Goal: Task Accomplishment & Management: Use online tool/utility

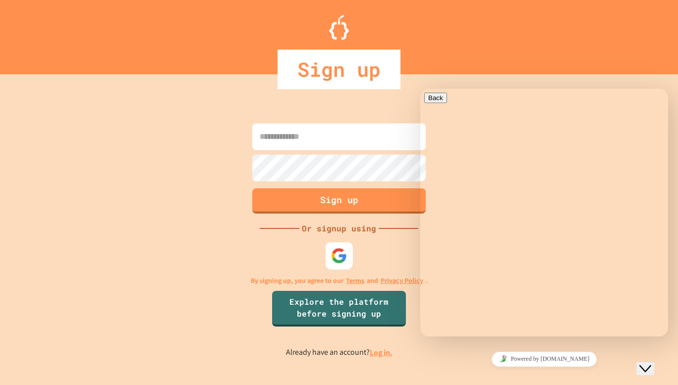
click at [342, 257] on img at bounding box center [339, 255] width 16 height 16
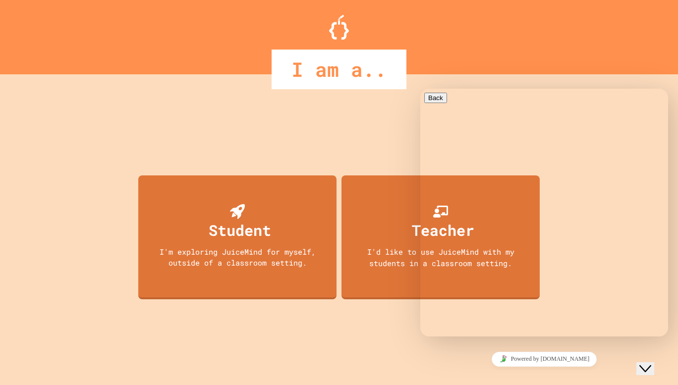
click at [385, 138] on div "Student I'm exploring JuiceMind for myself, outside of a classroom setting. Tea…" at bounding box center [339, 239] width 406 height 291
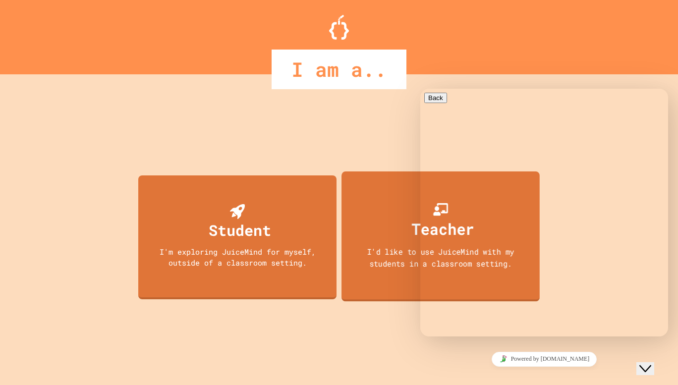
click at [406, 249] on div "I'd like to use JuiceMind with my students in a classroom setting." at bounding box center [440, 257] width 178 height 23
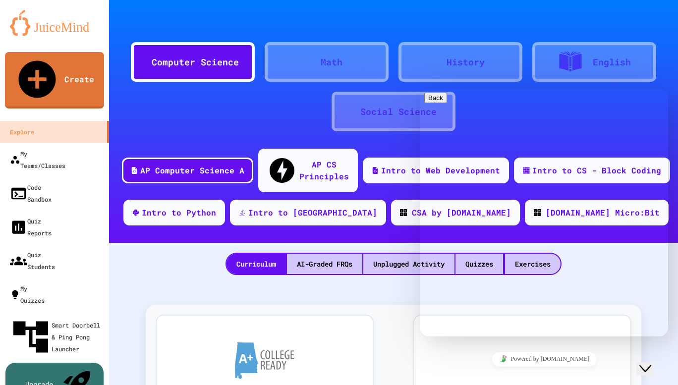
click at [495, 371] on textarea at bounding box center [462, 375] width 77 height 8
paste textarea "**********"
click at [569, 371] on textarea "**********" at bounding box center [540, 378] width 232 height 15
type textarea "**********"
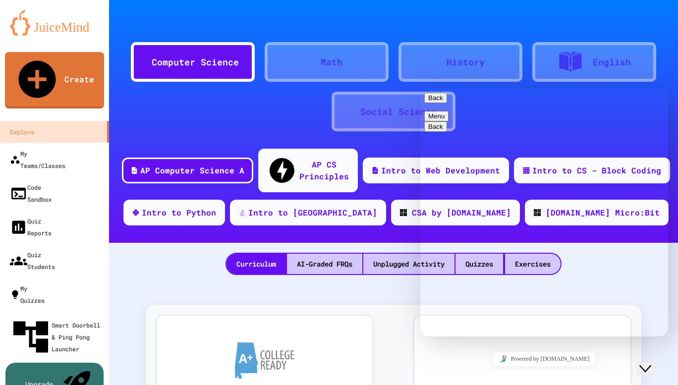
scroll to position [27, 0]
type textarea "**********"
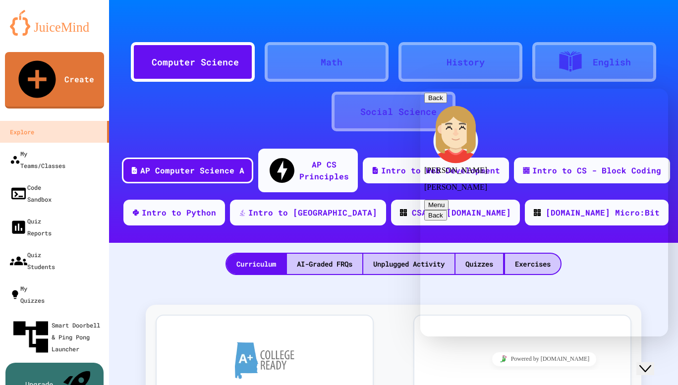
scroll to position [38, 0]
click at [96, 142] on link "My Teams/Classes" at bounding box center [55, 159] width 112 height 35
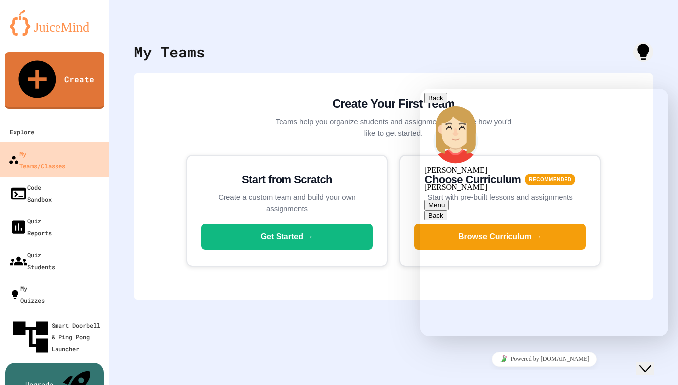
scroll to position [82, 0]
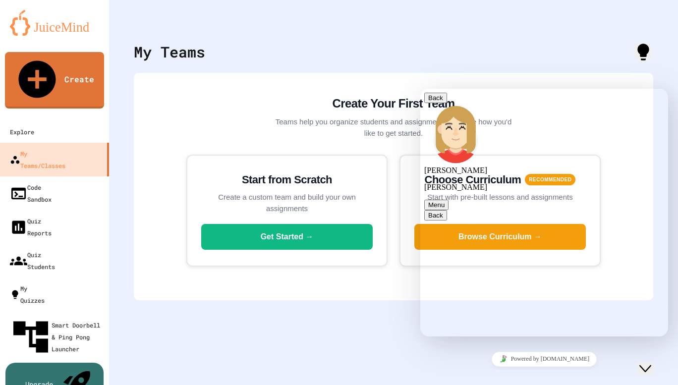
type textarea "**********"
click at [79, 120] on link "Explore" at bounding box center [55, 131] width 112 height 22
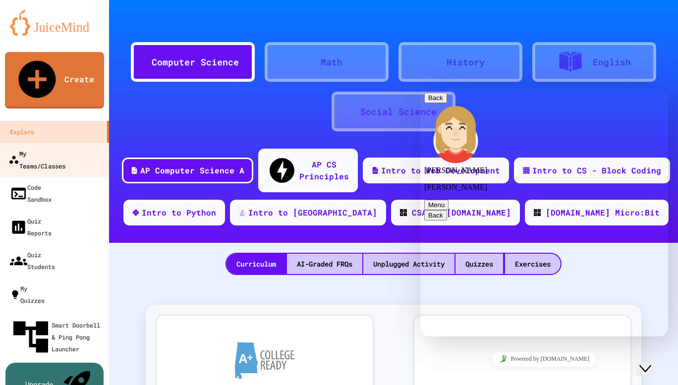
click at [65, 147] on div "My Teams/Classes" at bounding box center [36, 159] width 57 height 24
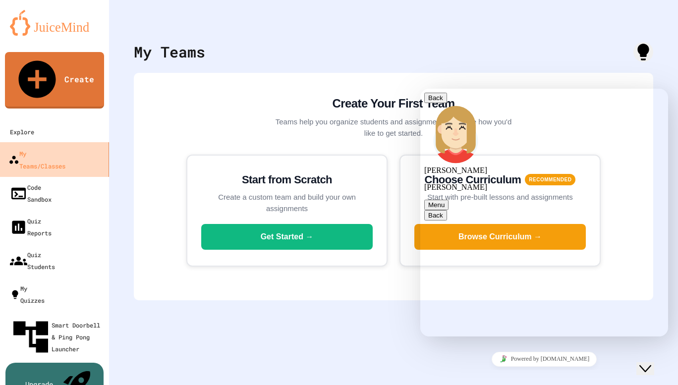
click at [81, 142] on link "My Teams/Classes" at bounding box center [55, 159] width 112 height 35
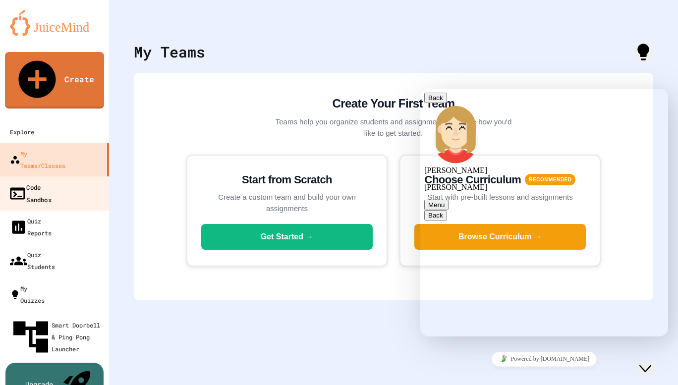
click at [80, 176] on link "Code Sandbox" at bounding box center [55, 193] width 112 height 35
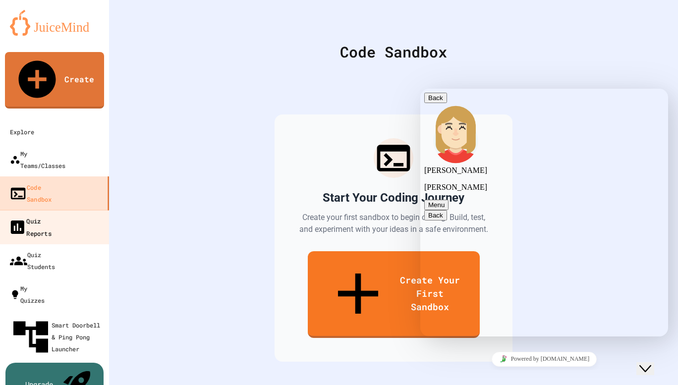
click at [80, 210] on link "Quiz Reports" at bounding box center [55, 227] width 112 height 35
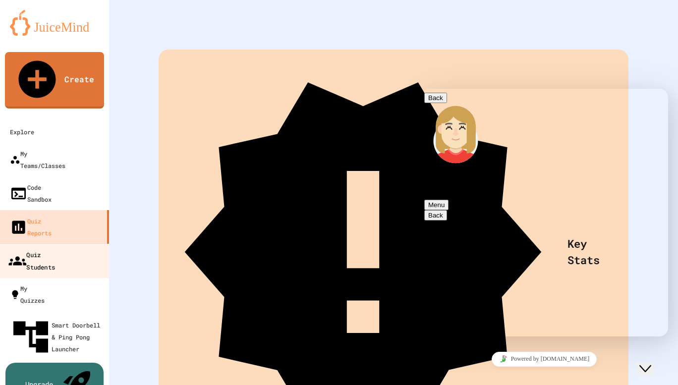
click at [81, 243] on link "Quiz Students" at bounding box center [55, 260] width 112 height 35
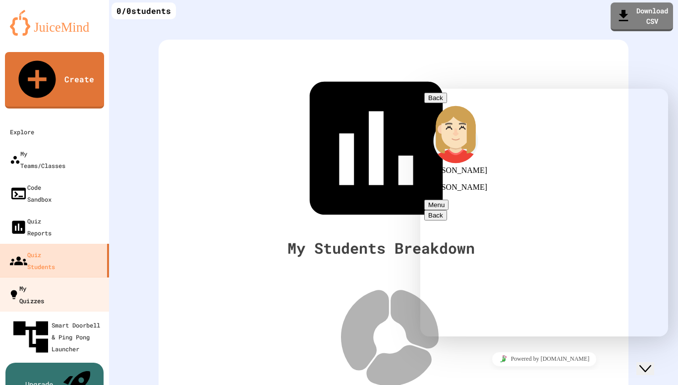
click at [88, 277] on link "My Quizzes" at bounding box center [55, 294] width 112 height 35
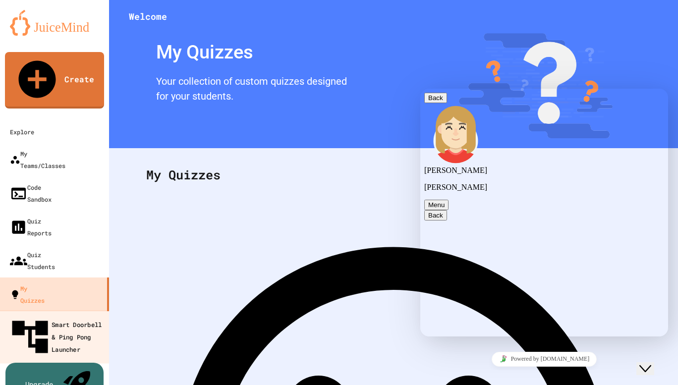
click at [89, 315] on div "Smart Doorbell & Ping Pong Launcher" at bounding box center [57, 336] width 98 height 43
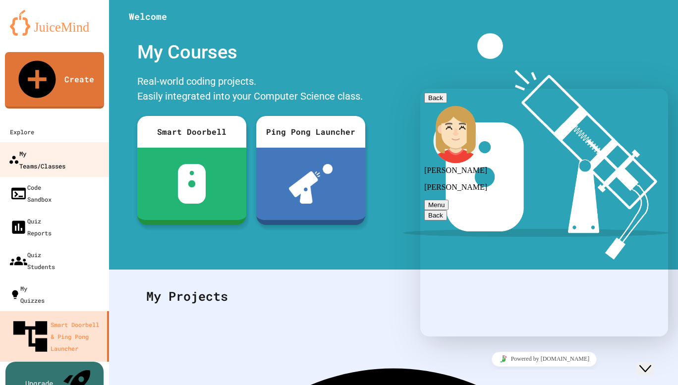
click at [65, 147] on div "My Teams/Classes" at bounding box center [36, 159] width 57 height 24
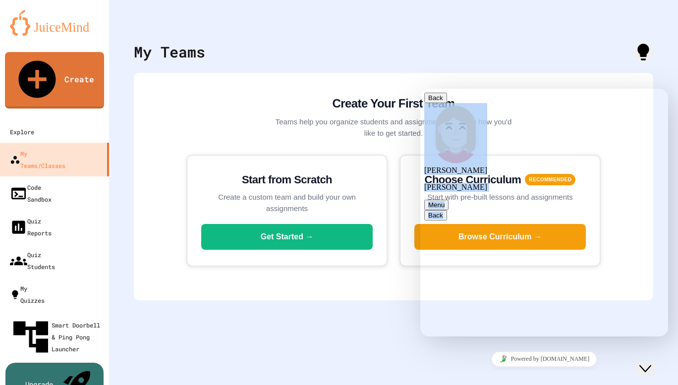
drag, startPoint x: 551, startPoint y: 97, endPoint x: 554, endPoint y: 159, distance: 62.0
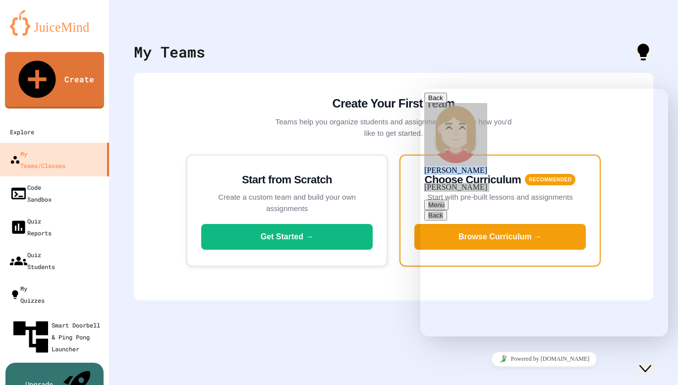
click at [401, 184] on div "Choose Curriculum RECOMMENDED Start with pre-built lessons and assignments Brow…" at bounding box center [499, 211] width 201 height 112
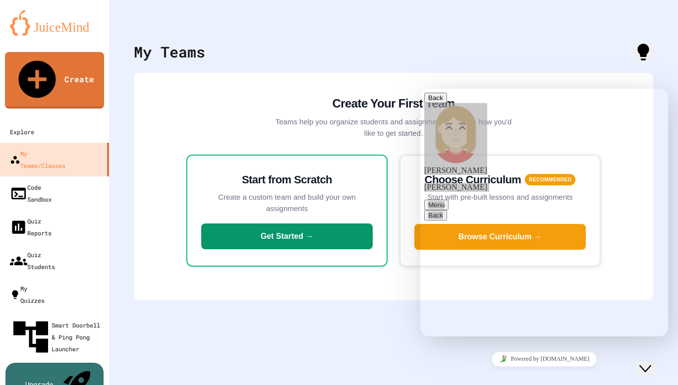
click at [266, 238] on button "Get Started →" at bounding box center [286, 236] width 171 height 26
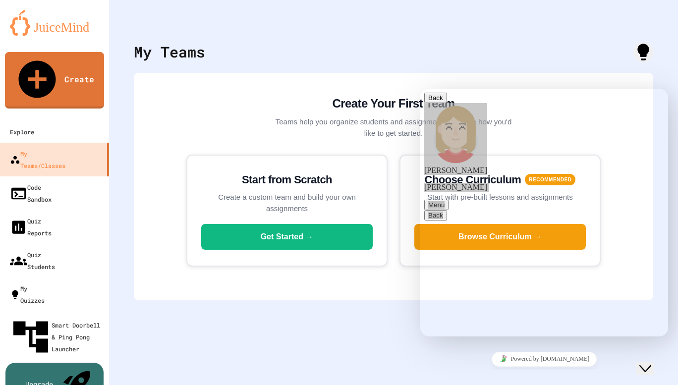
type input "**********"
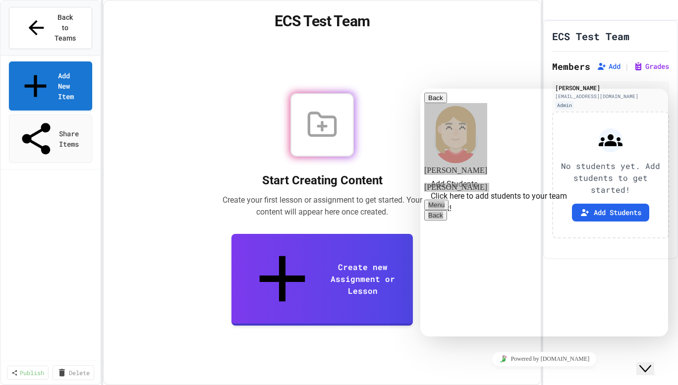
click at [612, 74] on div "ECS Test Team Members Add | Grades [PERSON_NAME] [EMAIL_ADDRESS][DOMAIN_NAME] A…" at bounding box center [610, 139] width 135 height 239
click at [612, 71] on button "Add" at bounding box center [608, 66] width 24 height 10
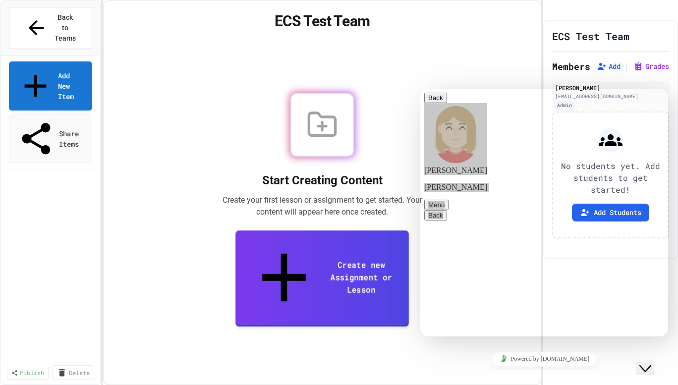
click at [294, 275] on link "Create new Assignment or Lesson" at bounding box center [321, 278] width 173 height 96
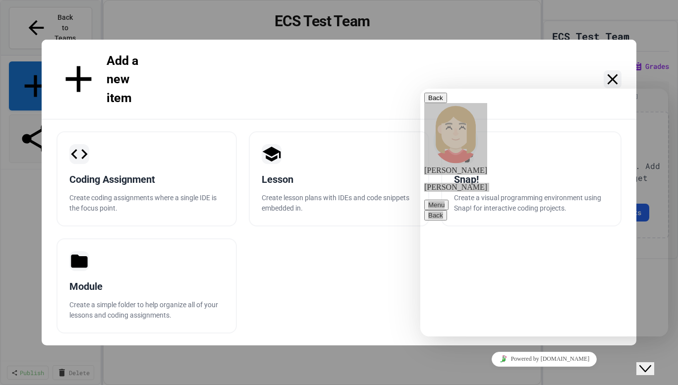
click at [279, 34] on div "Add a new item Coding Assignment Create coding assignments where a single IDE i…" at bounding box center [339, 192] width 678 height 385
click at [617, 80] on icon at bounding box center [612, 79] width 18 height 18
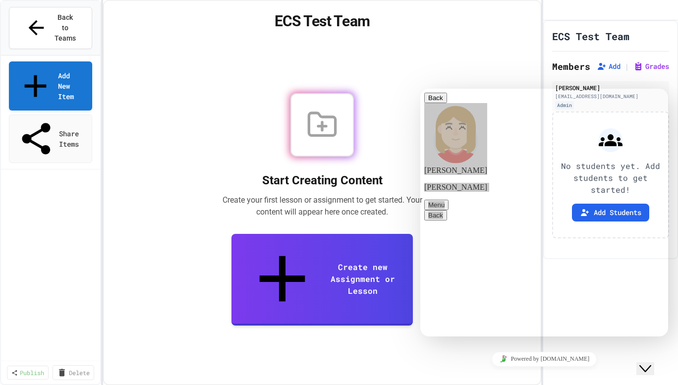
scroll to position [160, 0]
click at [88, 16] on button "Back to Teams" at bounding box center [50, 28] width 83 height 42
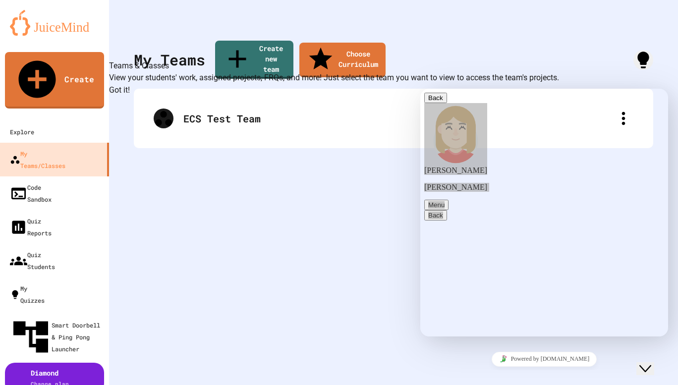
click at [130, 96] on button "Got it!" at bounding box center [119, 90] width 21 height 12
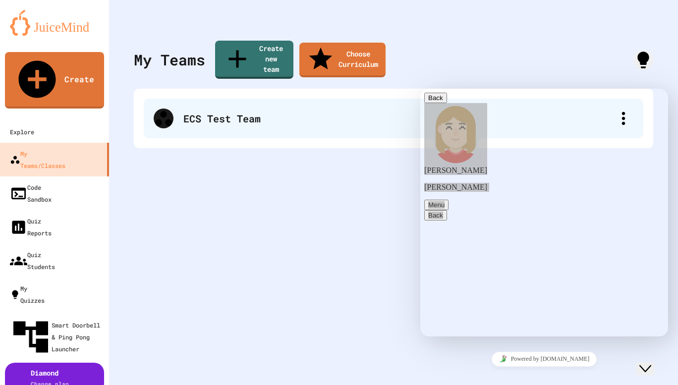
drag, startPoint x: 241, startPoint y: 166, endPoint x: 217, endPoint y: 97, distance: 73.1
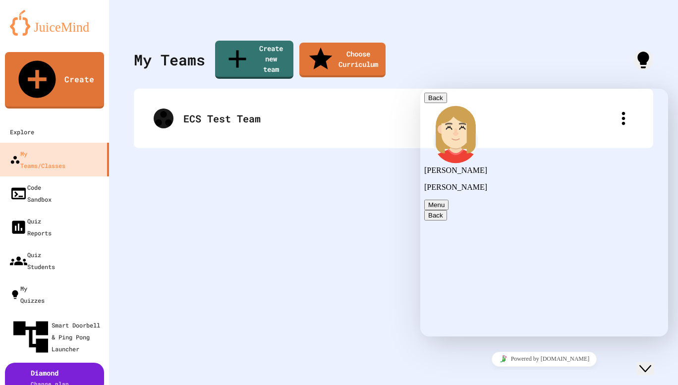
type textarea "**********"
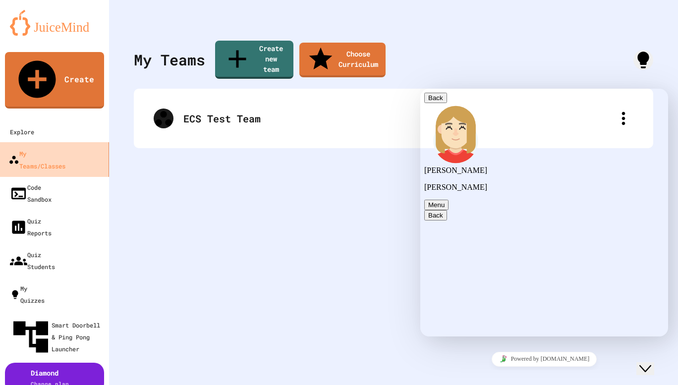
click at [65, 147] on div "My Teams/Classes" at bounding box center [36, 159] width 57 height 24
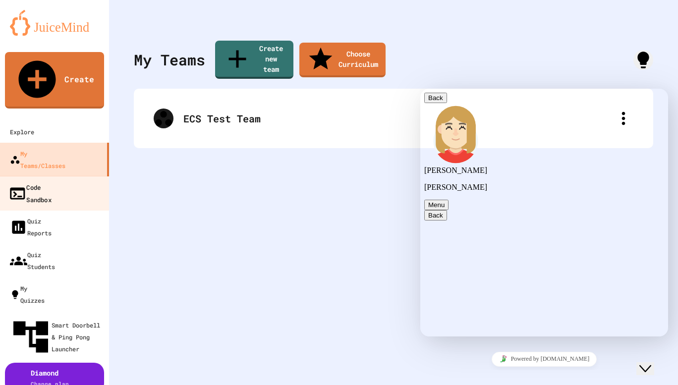
click at [80, 176] on link "Code Sandbox" at bounding box center [55, 193] width 112 height 35
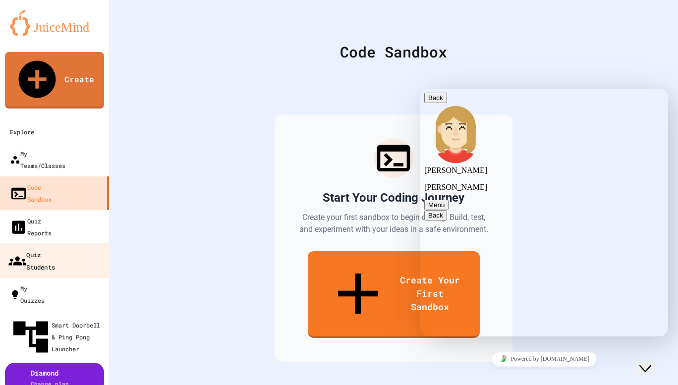
click at [88, 243] on link "Quiz Students" at bounding box center [55, 260] width 112 height 35
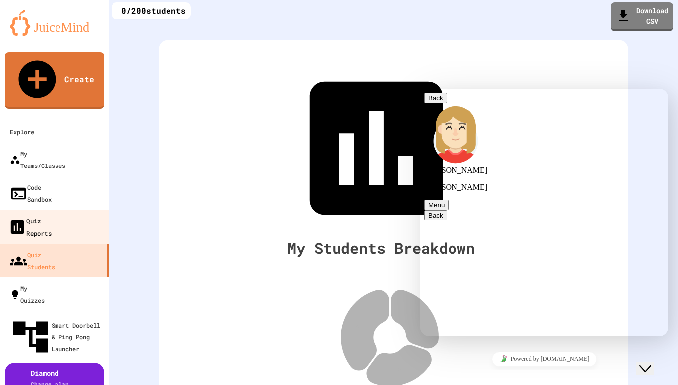
click at [75, 210] on link "Quiz Reports" at bounding box center [55, 227] width 112 height 35
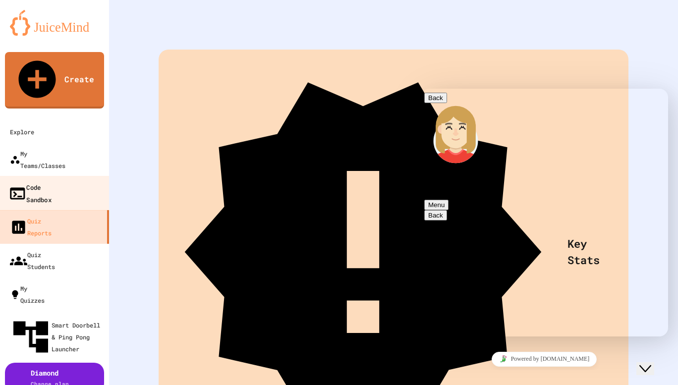
click at [80, 176] on link "Code Sandbox" at bounding box center [55, 193] width 112 height 35
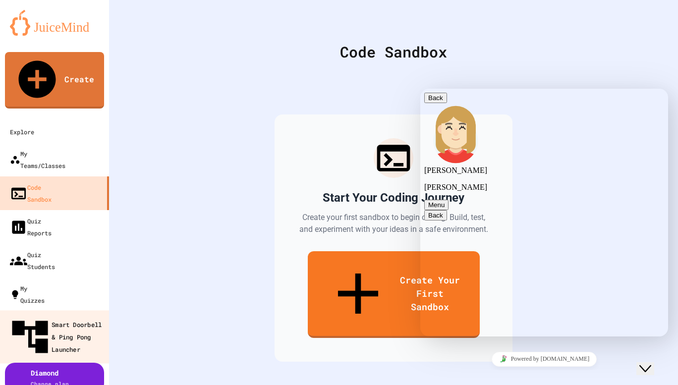
click at [83, 315] on div "Smart Doorbell & Ping Pong Launcher" at bounding box center [57, 336] width 98 height 43
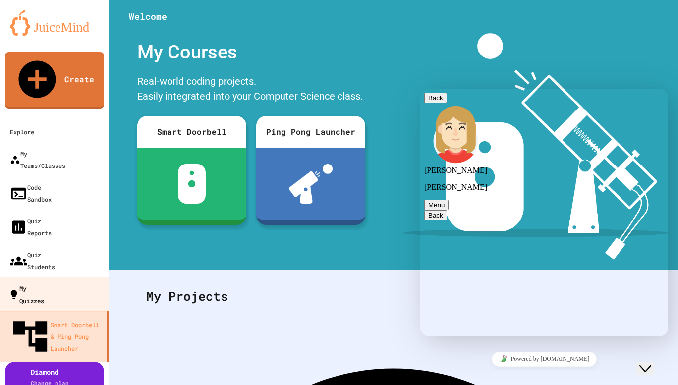
click at [83, 277] on link "My Quizzes" at bounding box center [55, 294] width 112 height 35
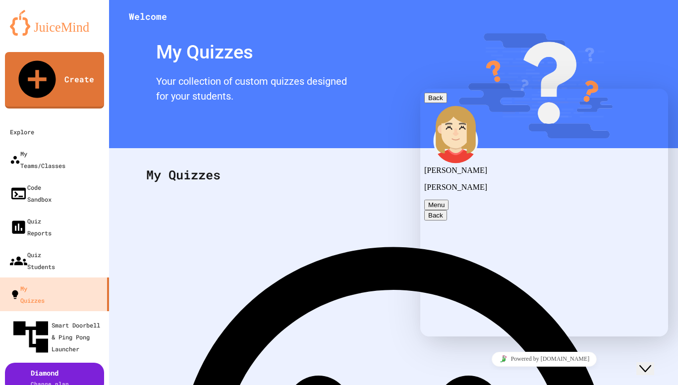
click at [643, 364] on div "Close Chat This icon closes the chat window." at bounding box center [645, 369] width 12 height 12
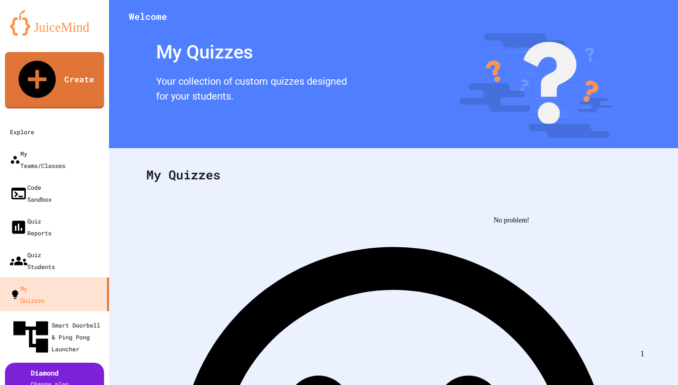
click at [639, 374] on img "Chat widget" at bounding box center [639, 374] width 0 height 0
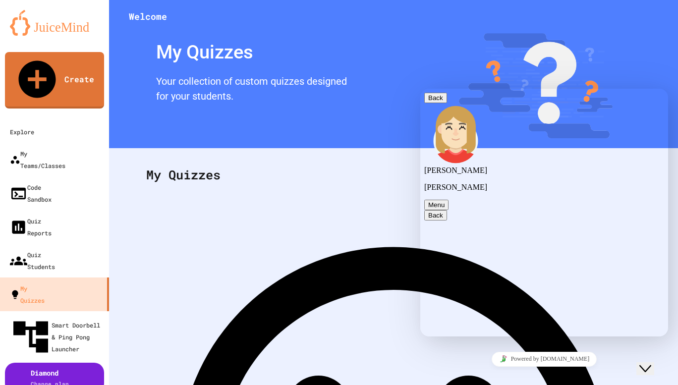
click at [651, 363] on icon "Close Chat This icon closes the chat window." at bounding box center [645, 369] width 12 height 12
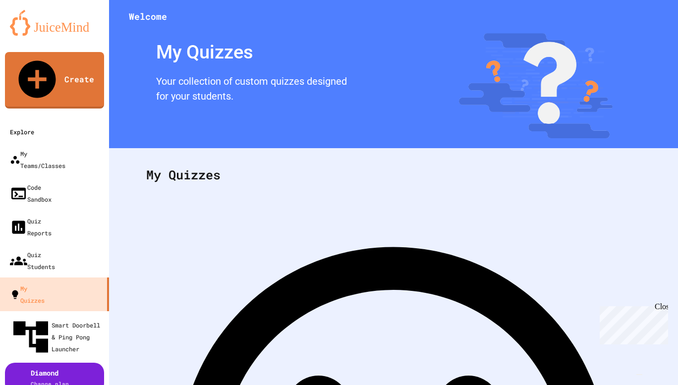
click at [94, 121] on link "Explore" at bounding box center [54, 132] width 109 height 22
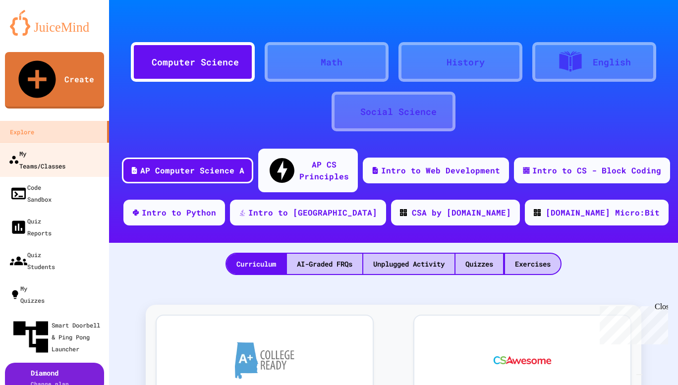
click at [84, 142] on link "My Teams/Classes" at bounding box center [55, 159] width 112 height 35
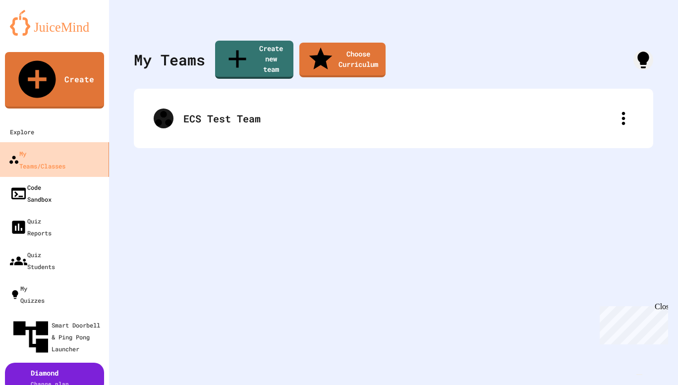
click at [83, 176] on link "Code Sandbox" at bounding box center [54, 193] width 109 height 34
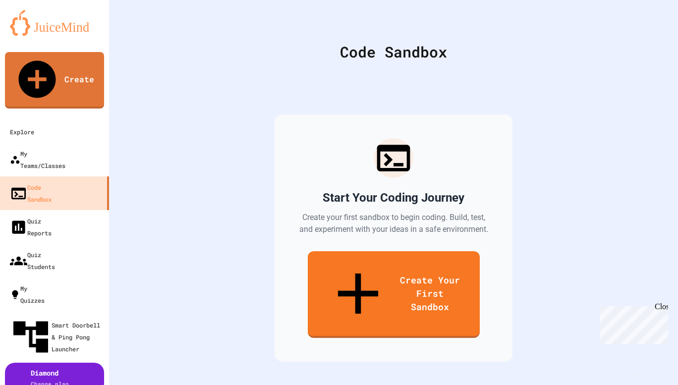
click at [339, 249] on div "Start Your Coding Journey Create your first sandbox to begin coding. Build, tes…" at bounding box center [393, 237] width 238 height 247
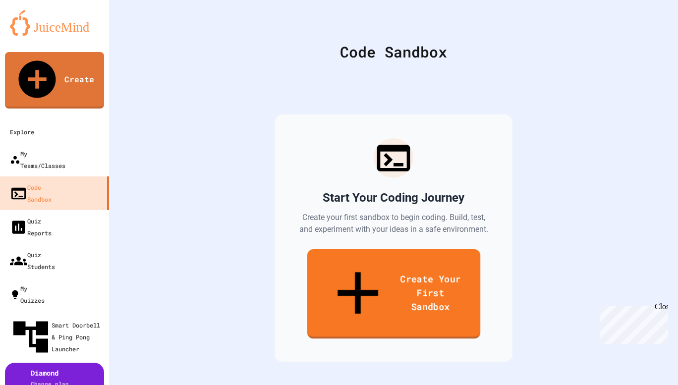
click at [337, 255] on link "Create Your First Sandbox" at bounding box center [393, 294] width 173 height 90
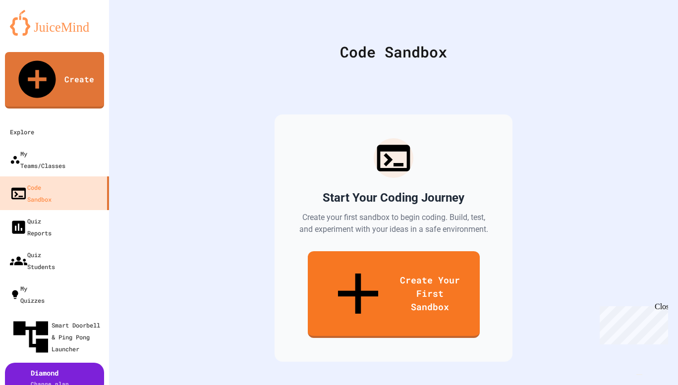
scroll to position [509, 0]
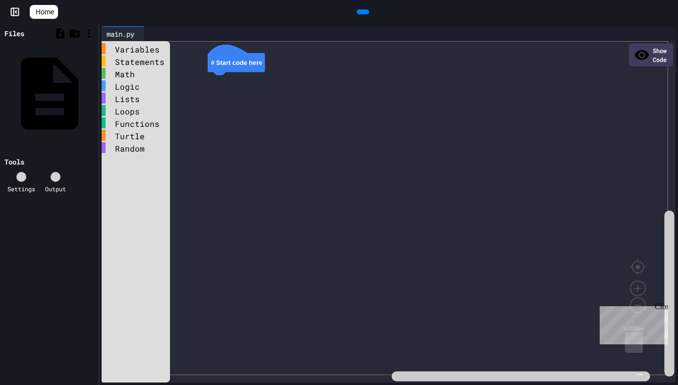
click at [645, 45] on div "Show Code" at bounding box center [651, 55] width 44 height 23
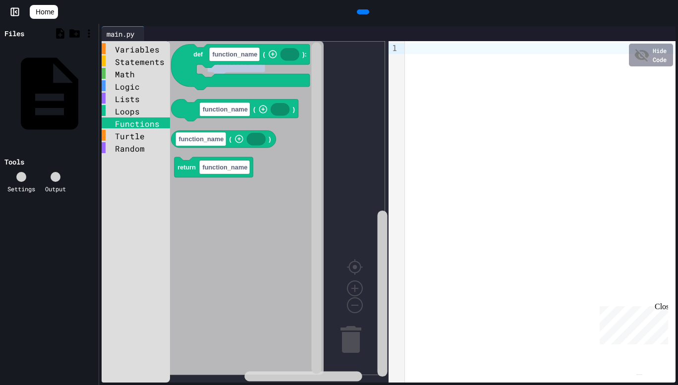
click at [146, 119] on div "Functions" at bounding box center [136, 122] width 68 height 11
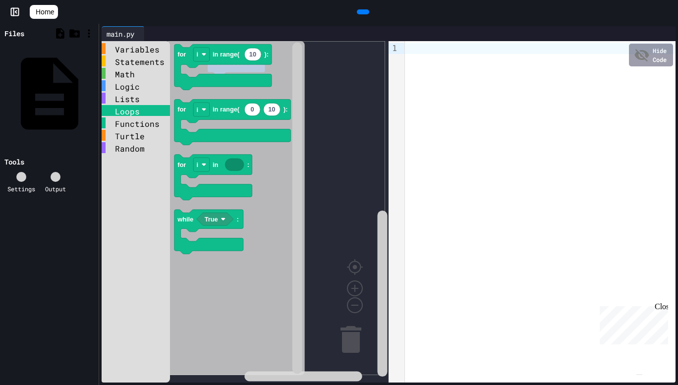
click at [142, 109] on div "Loops" at bounding box center [136, 110] width 68 height 11
click at [134, 102] on div "Lists" at bounding box center [136, 98] width 68 height 11
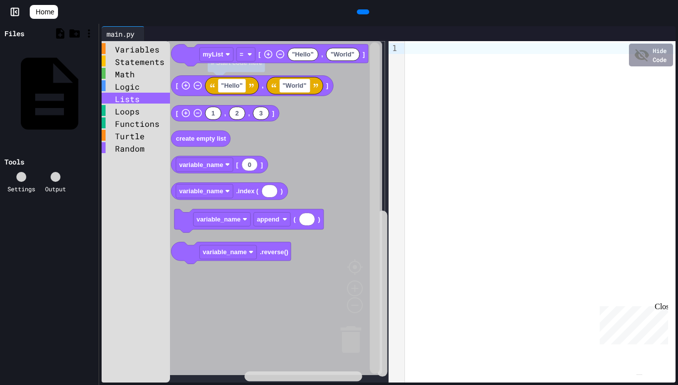
click at [133, 92] on div "Logic" at bounding box center [136, 86] width 68 height 12
click at [133, 87] on div "Logic" at bounding box center [136, 85] width 68 height 11
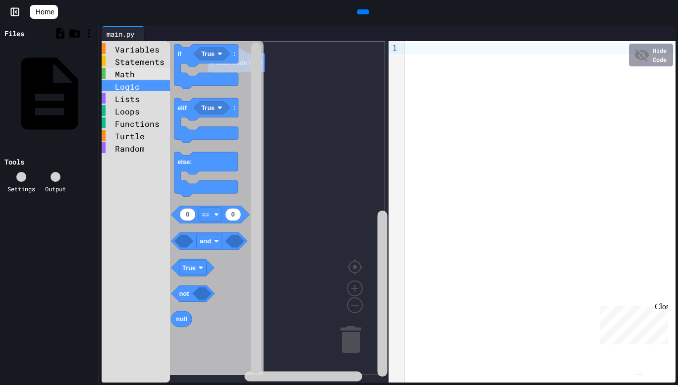
click at [131, 76] on div "Math" at bounding box center [136, 73] width 68 height 11
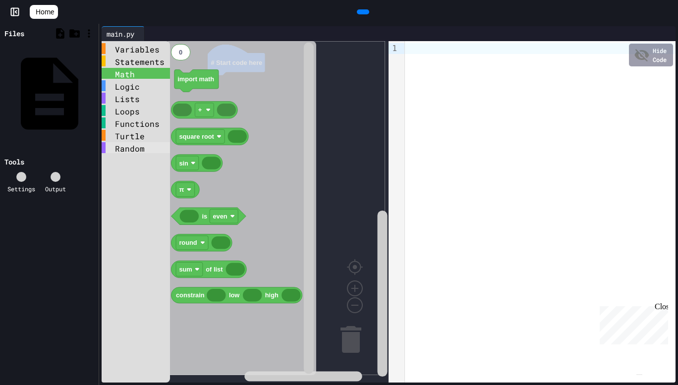
click at [134, 149] on div "Random" at bounding box center [136, 147] width 68 height 11
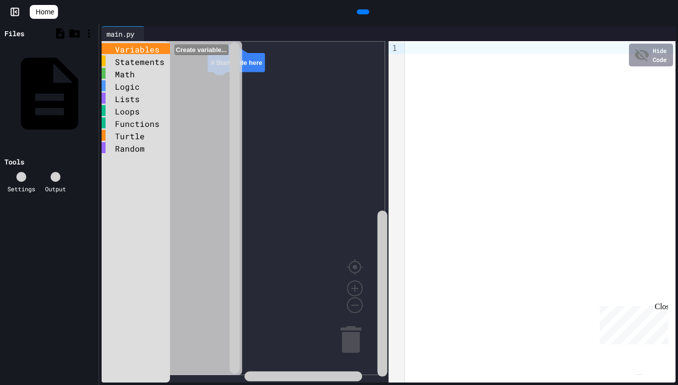
click at [130, 48] on div "Variables" at bounding box center [136, 48] width 68 height 11
click at [132, 64] on div "Statements" at bounding box center [136, 60] width 68 height 11
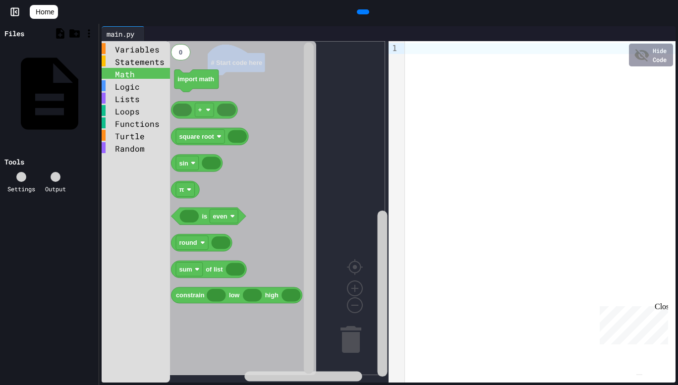
click at [132, 76] on div "Math" at bounding box center [136, 73] width 68 height 11
click at [132, 86] on div "Logic" at bounding box center [136, 85] width 68 height 11
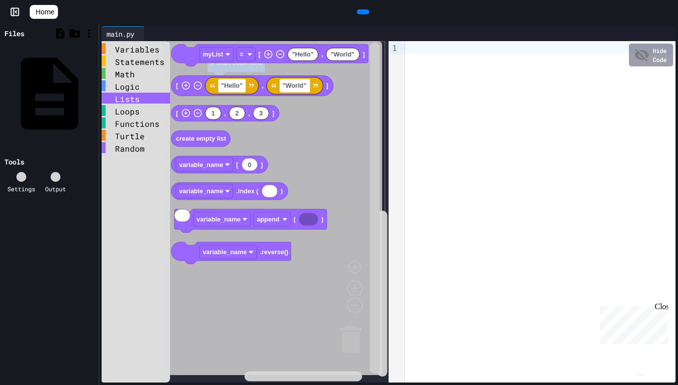
click at [132, 98] on div "Lists" at bounding box center [136, 98] width 68 height 11
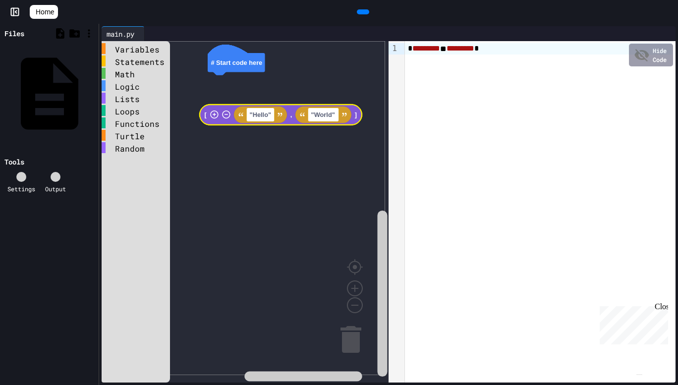
click at [221, 116] on div "Variables Statements Math Logic Lists Loops Functions Turtle Random # Start cod…" at bounding box center [245, 211] width 287 height 341
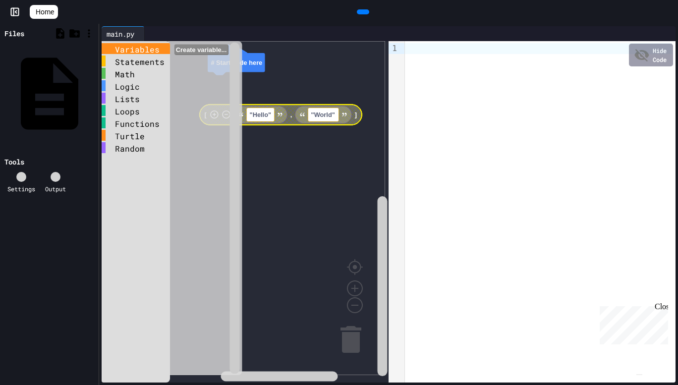
click at [144, 51] on div "Variables" at bounding box center [136, 48] width 68 height 11
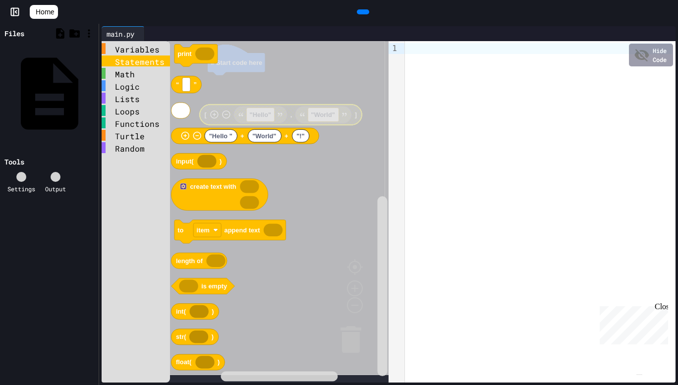
click at [143, 61] on div "Statements" at bounding box center [136, 60] width 68 height 11
click at [142, 75] on div "Math" at bounding box center [136, 73] width 68 height 11
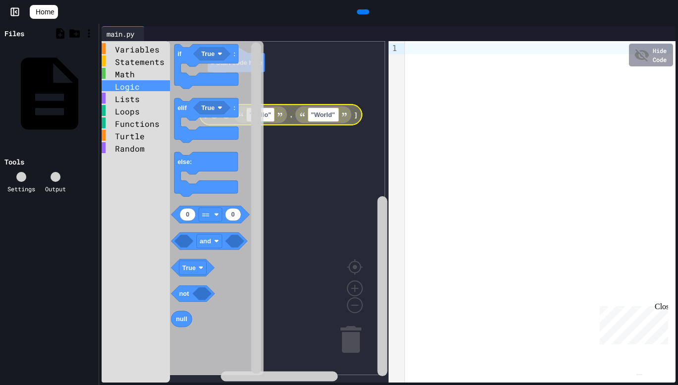
click at [141, 84] on div "Logic" at bounding box center [136, 85] width 68 height 11
click at [135, 99] on div "Lists" at bounding box center [136, 98] width 68 height 11
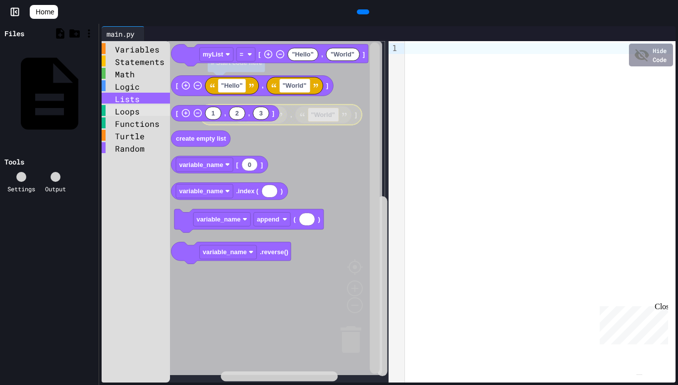
click at [136, 113] on div "Loops" at bounding box center [136, 110] width 68 height 11
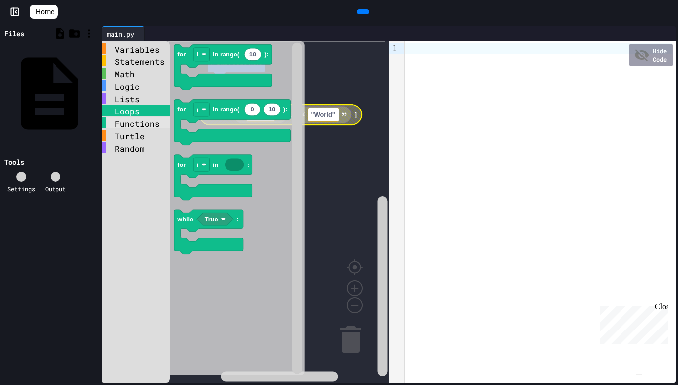
click at [136, 125] on div "Functions" at bounding box center [136, 122] width 68 height 11
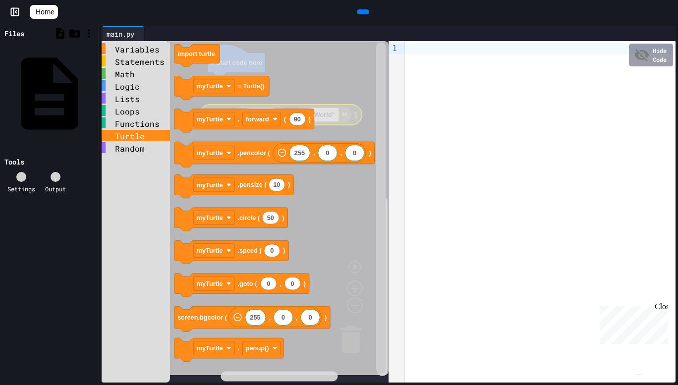
click at [136, 133] on div "Turtle" at bounding box center [136, 135] width 68 height 11
click at [127, 88] on div "Logic" at bounding box center [136, 85] width 68 height 11
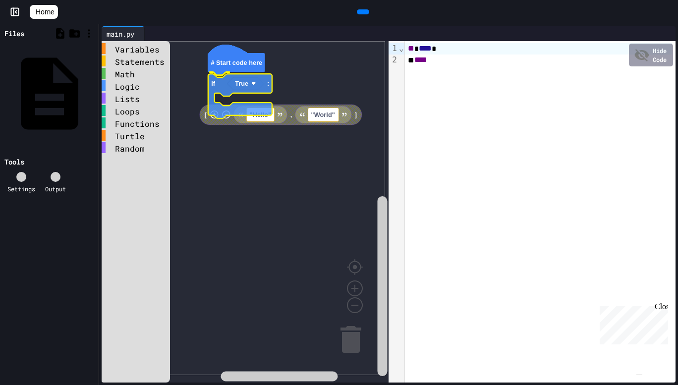
click at [243, 83] on div "Variables Statements Math Logic Lists Loops Functions Turtle Random # Start cod…" at bounding box center [245, 211] width 287 height 341
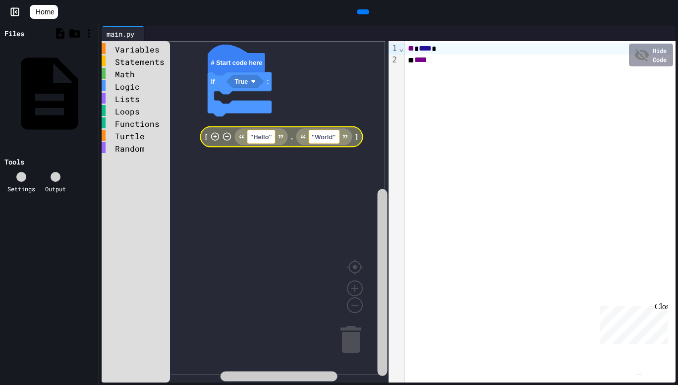
click at [153, 142] on div "Turtle" at bounding box center [136, 136] width 68 height 12
click at [150, 137] on div "Turtle" at bounding box center [136, 135] width 68 height 11
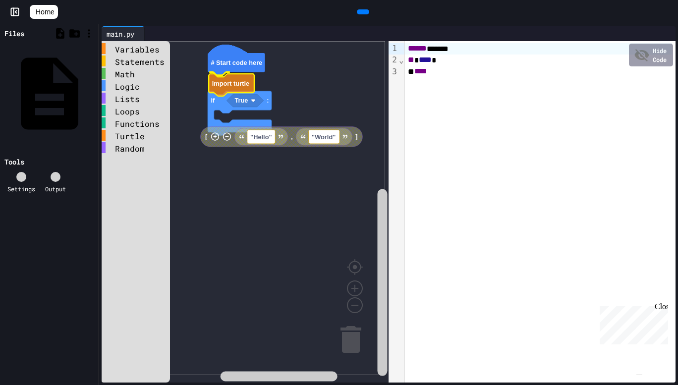
click at [240, 82] on div "Variables Statements Math Logic Lists Loops Functions Turtle Random # Start cod…" at bounding box center [245, 211] width 287 height 341
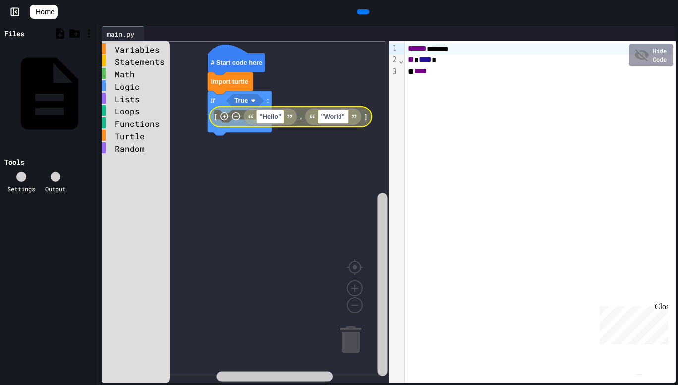
click at [280, 119] on text ""Hello"" at bounding box center [270, 116] width 21 height 7
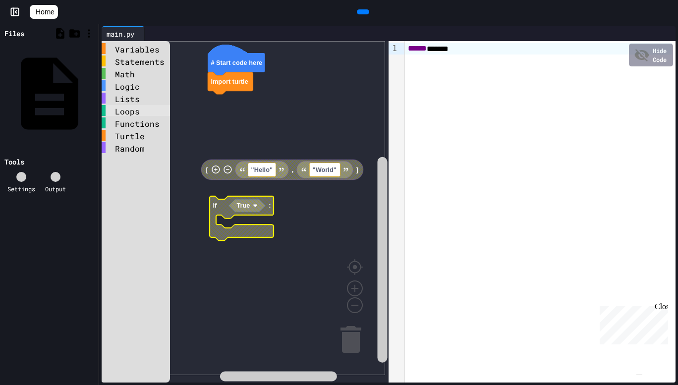
click at [151, 110] on div "Loops" at bounding box center [136, 110] width 68 height 11
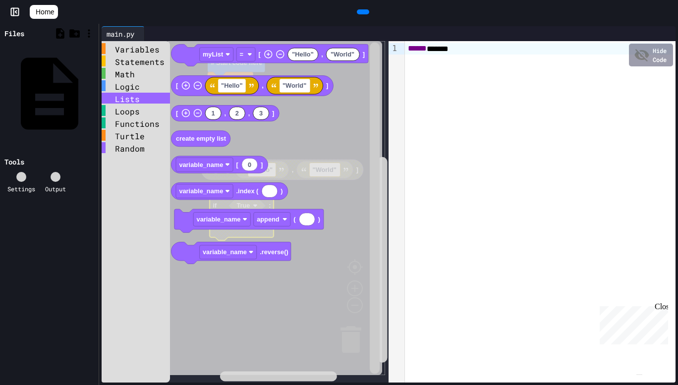
click at [150, 100] on div "Lists" at bounding box center [136, 98] width 68 height 11
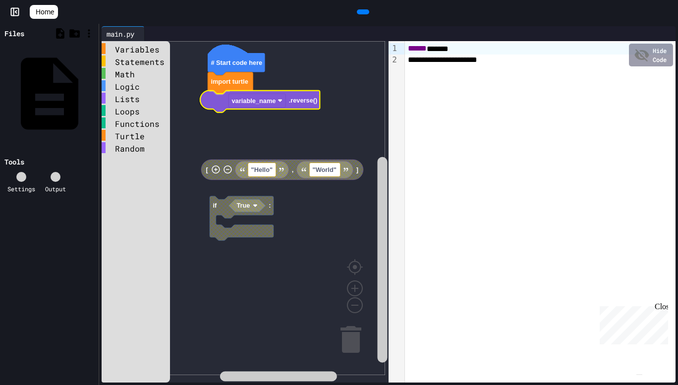
click at [237, 106] on div "Variables Statements Math Logic Lists Loops Functions Turtle Random # Start cod…" at bounding box center [245, 211] width 287 height 341
click at [264, 102] on text "variable_name" at bounding box center [252, 101] width 44 height 7
click at [352, 19] on div at bounding box center [363, 11] width 22 height 15
click at [366, 14] on icon at bounding box center [368, 17] width 5 height 7
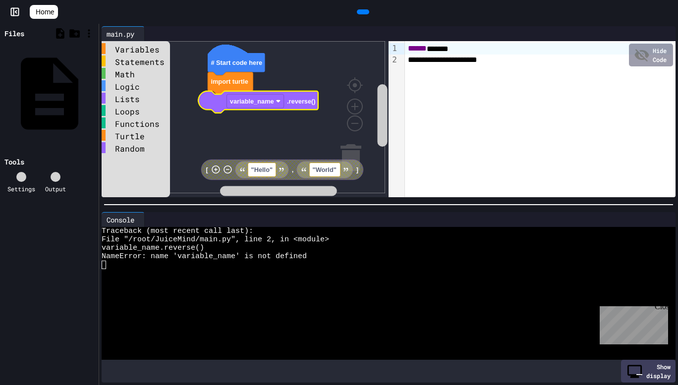
click at [67, 9] on div at bounding box center [363, 11] width 610 height 15
click at [58, 32] on icon at bounding box center [60, 33] width 8 height 10
